Goal: Task Accomplishment & Management: Use online tool/utility

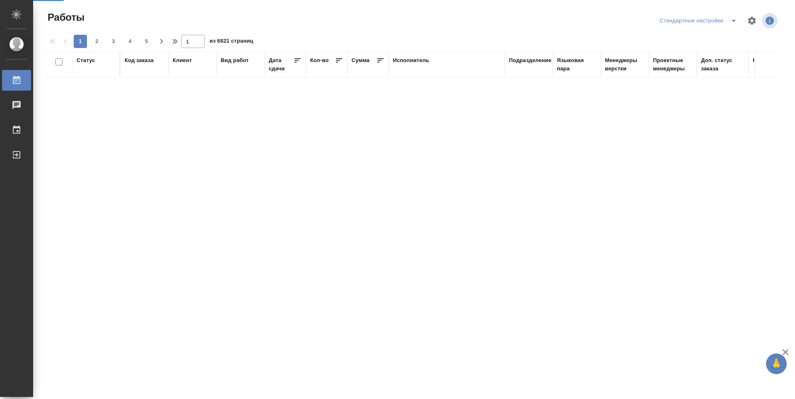
click at [519, 61] on div "Подразделение" at bounding box center [530, 60] width 43 height 8
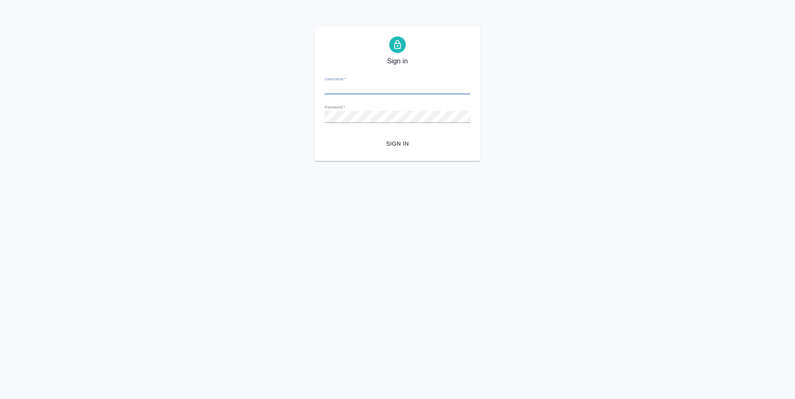
type input "[EMAIL_ADDRESS][DOMAIN_NAME]"
click at [405, 144] on span "Sign in" at bounding box center [397, 144] width 132 height 10
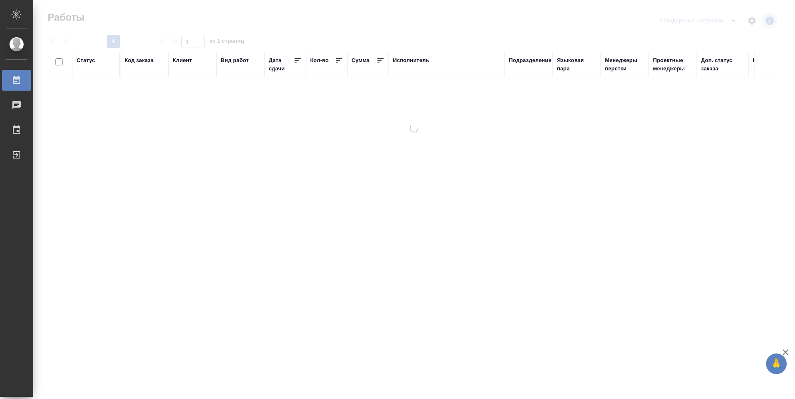
click at [527, 63] on div "Подразделение" at bounding box center [530, 60] width 43 height 8
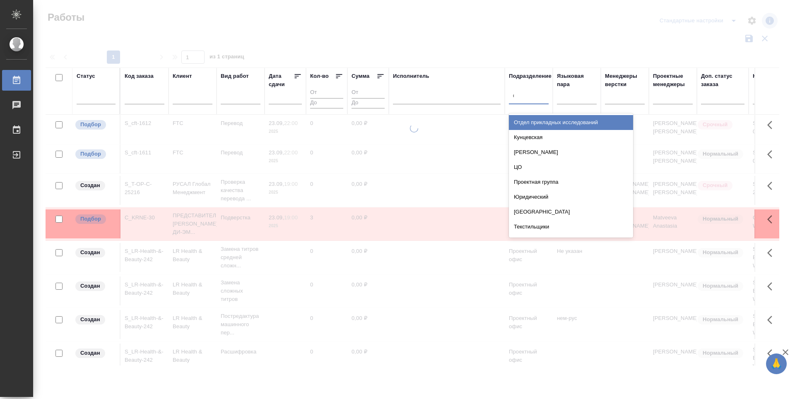
type input "dt"
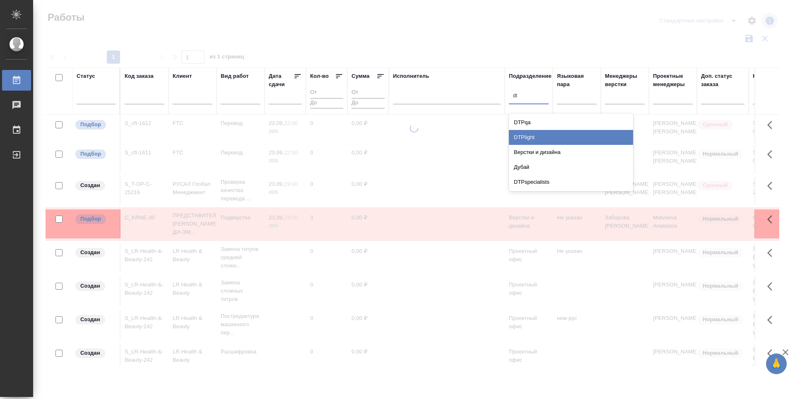
click at [537, 137] on div "DTPlight" at bounding box center [571, 137] width 124 height 15
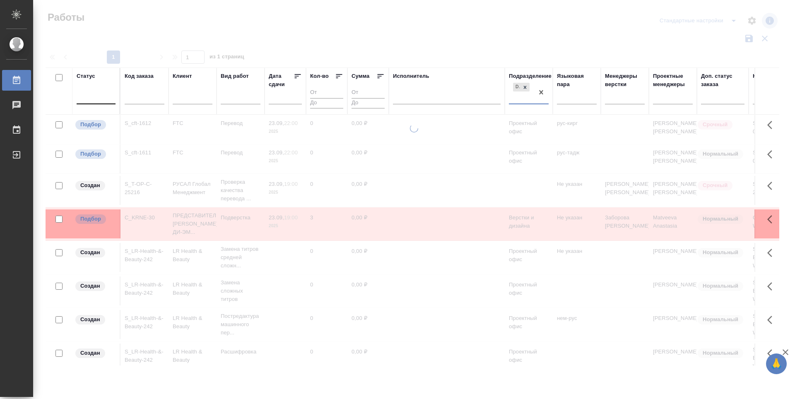
click at [95, 99] on div at bounding box center [96, 96] width 39 height 12
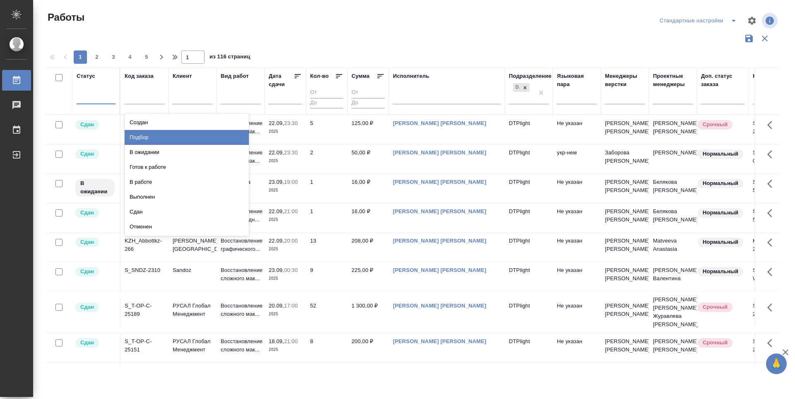
click at [179, 135] on div "Подбор" at bounding box center [187, 137] width 124 height 15
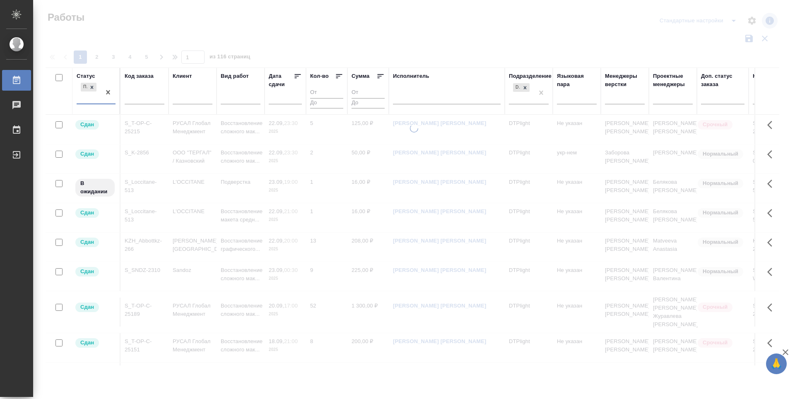
click at [87, 97] on div "Подбор" at bounding box center [89, 92] width 24 height 22
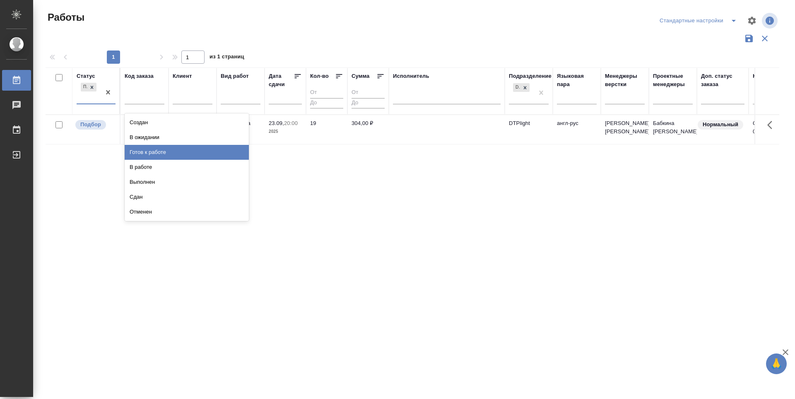
click at [159, 148] on div "Готов к работе" at bounding box center [187, 152] width 124 height 15
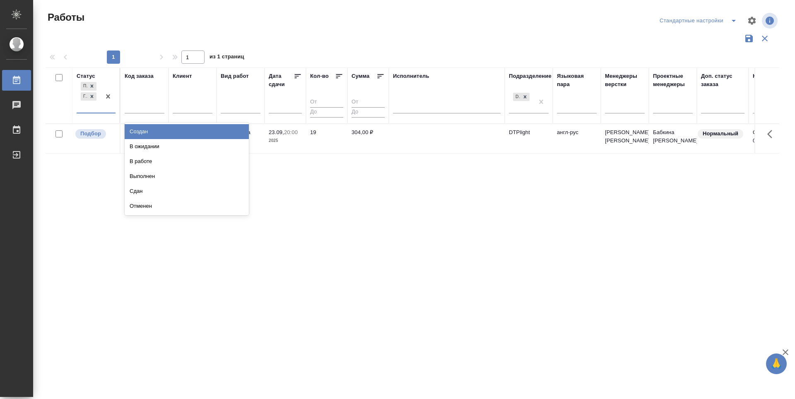
click at [84, 108] on div "Подбор Готов к работе" at bounding box center [89, 96] width 24 height 32
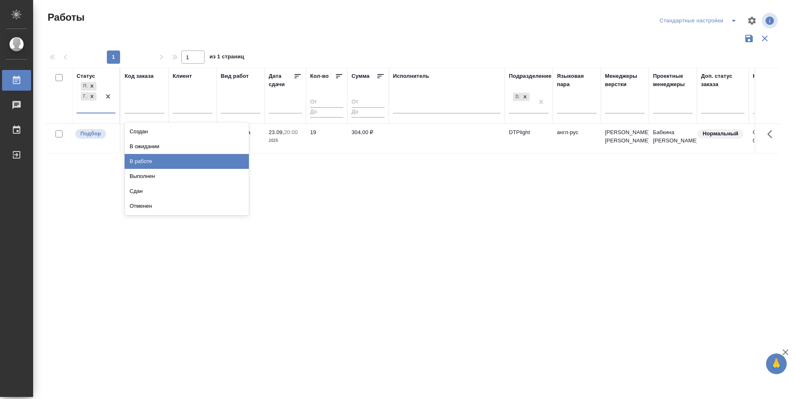
click at [148, 159] on div "В работе" at bounding box center [187, 161] width 124 height 15
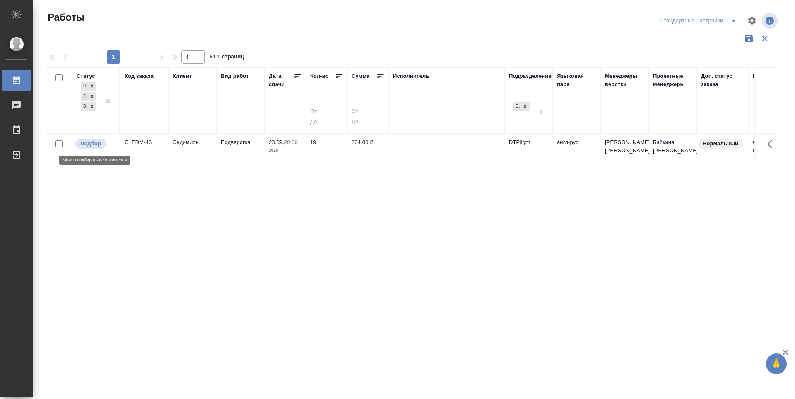
click at [96, 145] on p "Подбор" at bounding box center [90, 143] width 21 height 8
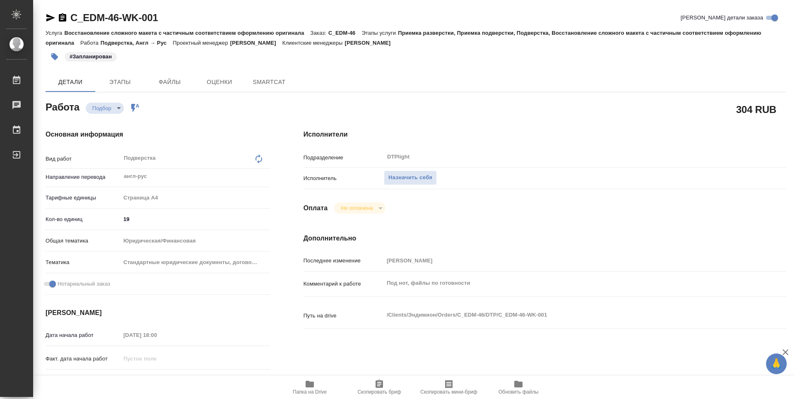
type textarea "x"
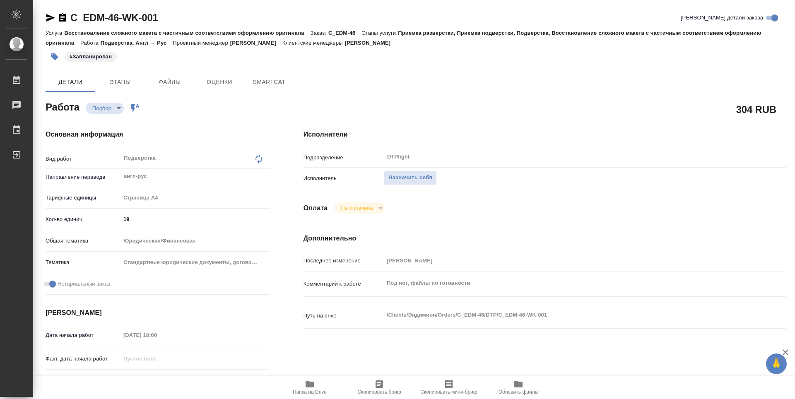
type textarea "x"
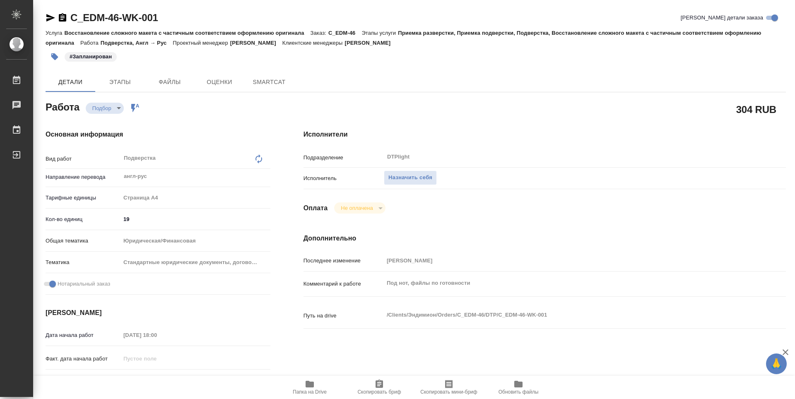
type textarea "x"
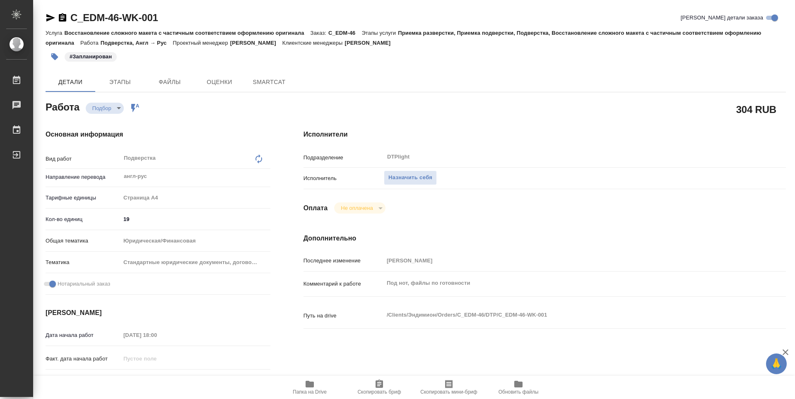
type textarea "x"
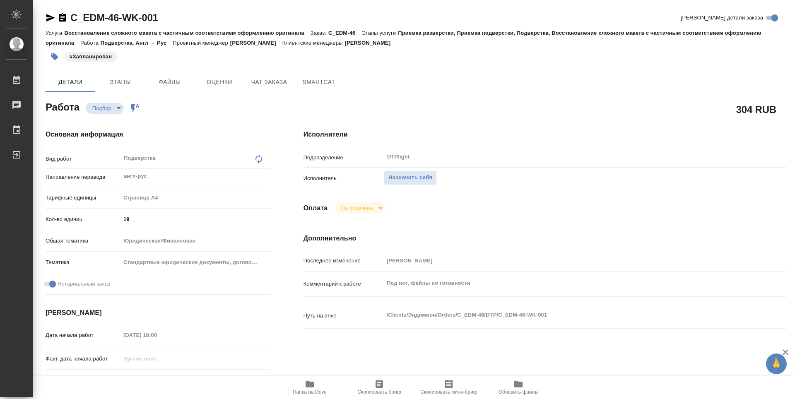
type textarea "x"
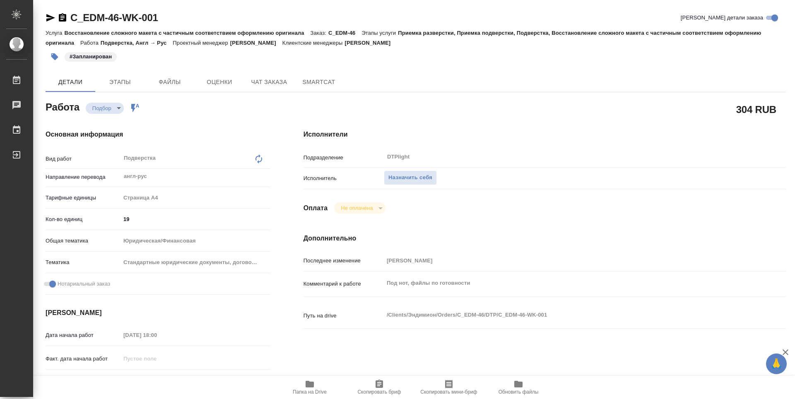
type textarea "x"
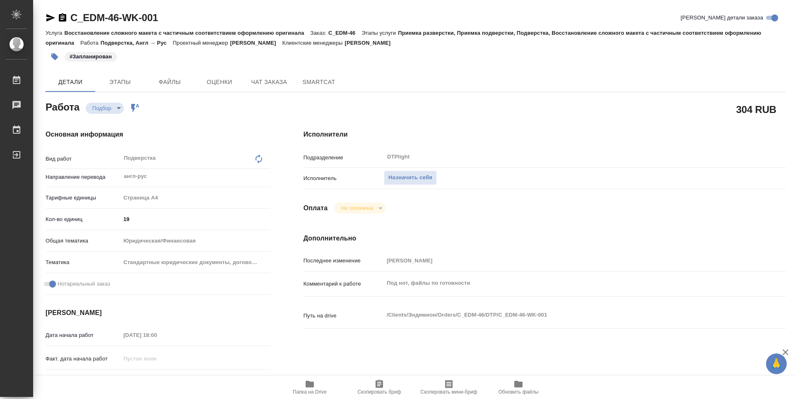
click at [314, 385] on icon "button" at bounding box center [310, 384] width 10 height 10
